Goal: Task Accomplishment & Management: Manage account settings

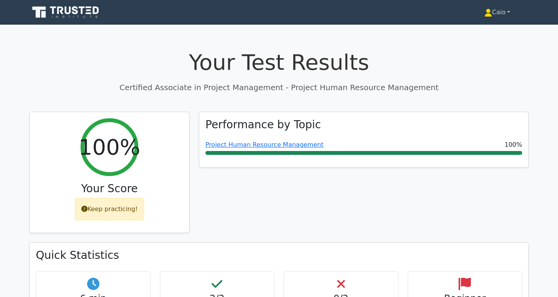
click at [501, 12] on link "Caio" at bounding box center [497, 12] width 63 height 15
click at [482, 31] on link "Profile" at bounding box center [496, 30] width 61 height 12
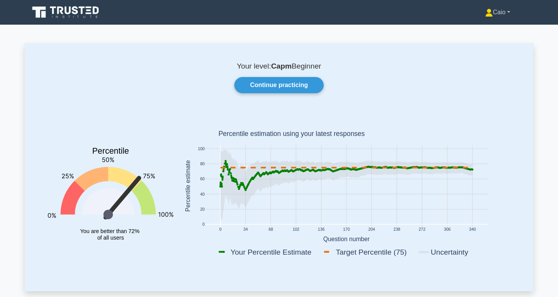
click at [491, 15] on link "Caio" at bounding box center [497, 12] width 62 height 15
click at [480, 44] on link "Settings" at bounding box center [497, 43] width 61 height 12
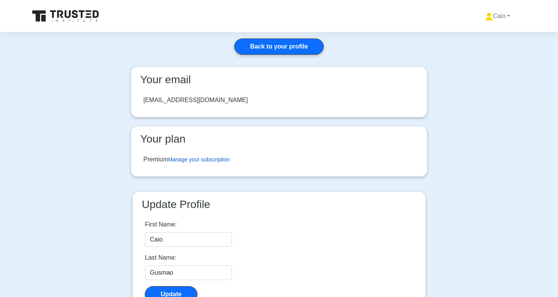
click at [209, 160] on link "Manage your subscription" at bounding box center [199, 159] width 62 height 6
